Goal: Information Seeking & Learning: Find specific fact

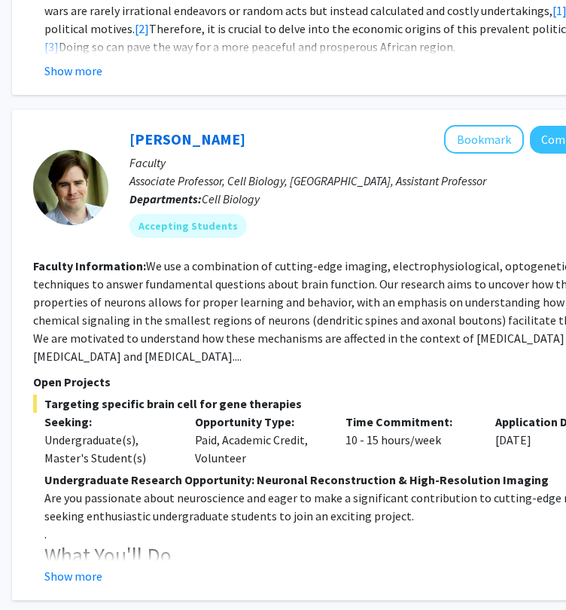
scroll to position [1580, 225]
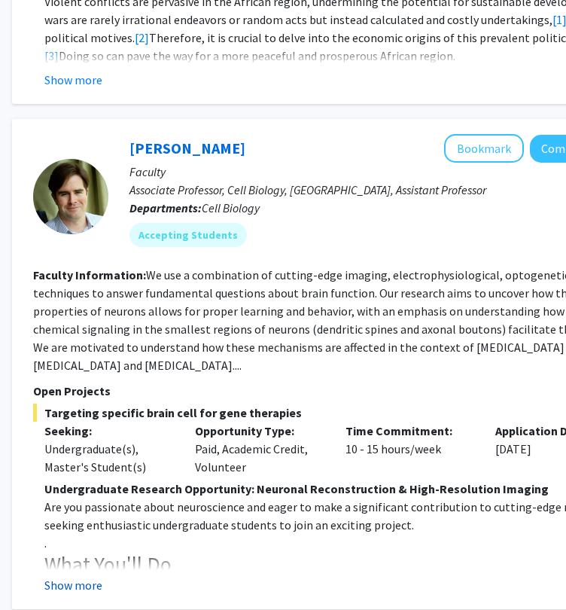
click at [84, 576] on button "Show more" at bounding box center [73, 585] width 58 height 18
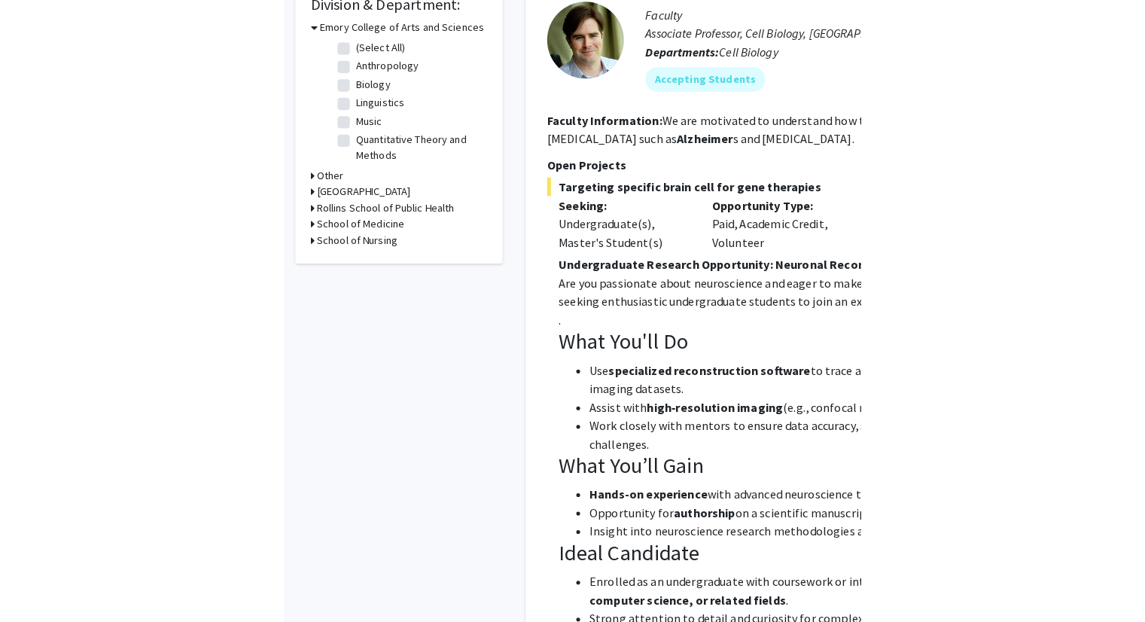
scroll to position [321, 0]
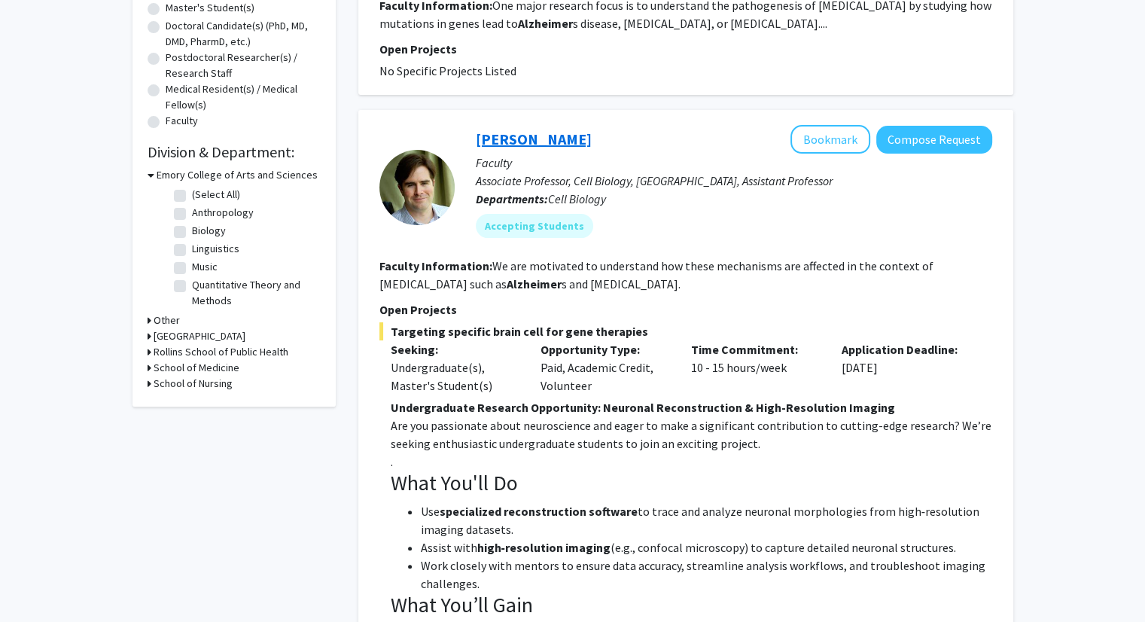
click at [545, 137] on link "[PERSON_NAME]" at bounding box center [534, 138] width 116 height 19
